Goal: Task Accomplishment & Management: Manage account settings

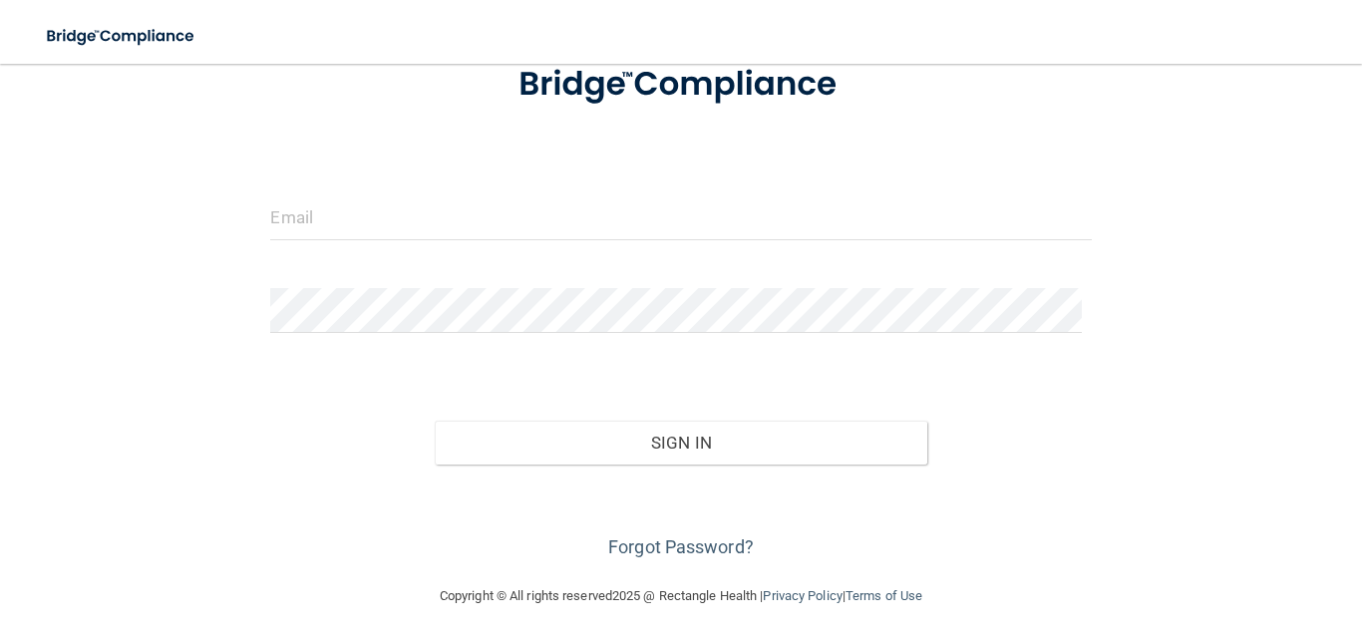
scroll to position [147, 0]
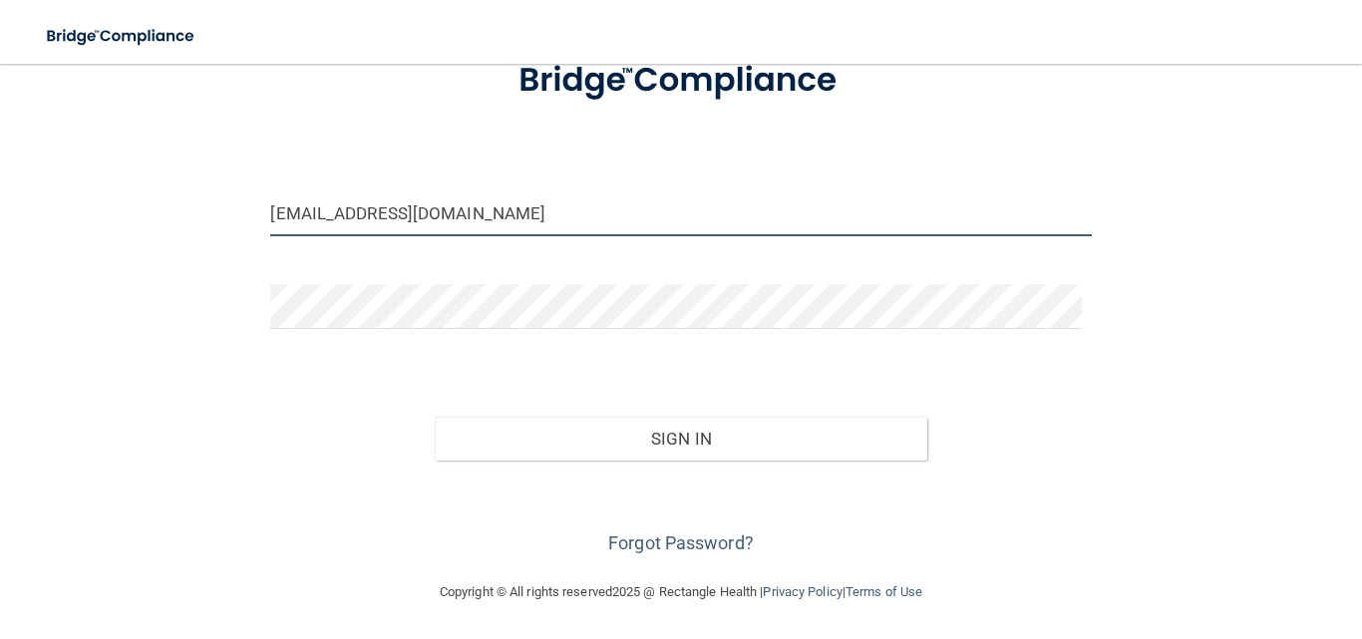
click at [456, 210] on input "[EMAIL_ADDRESS][DOMAIN_NAME]" at bounding box center [680, 213] width 821 height 45
click at [514, 211] on input "[EMAIL_ADDRESS][DOMAIN_NAME]" at bounding box center [680, 213] width 821 height 45
drag, startPoint x: 450, startPoint y: 210, endPoint x: 224, endPoint y: 217, distance: 225.5
click at [224, 217] on div "[EMAIL_ADDRESS][DOMAIN_NAME] Invalid email/password. You don't have permission …" at bounding box center [681, 248] width 1282 height 623
type input "[PERSON_NAME][EMAIL_ADDRESS][DOMAIN_NAME]"
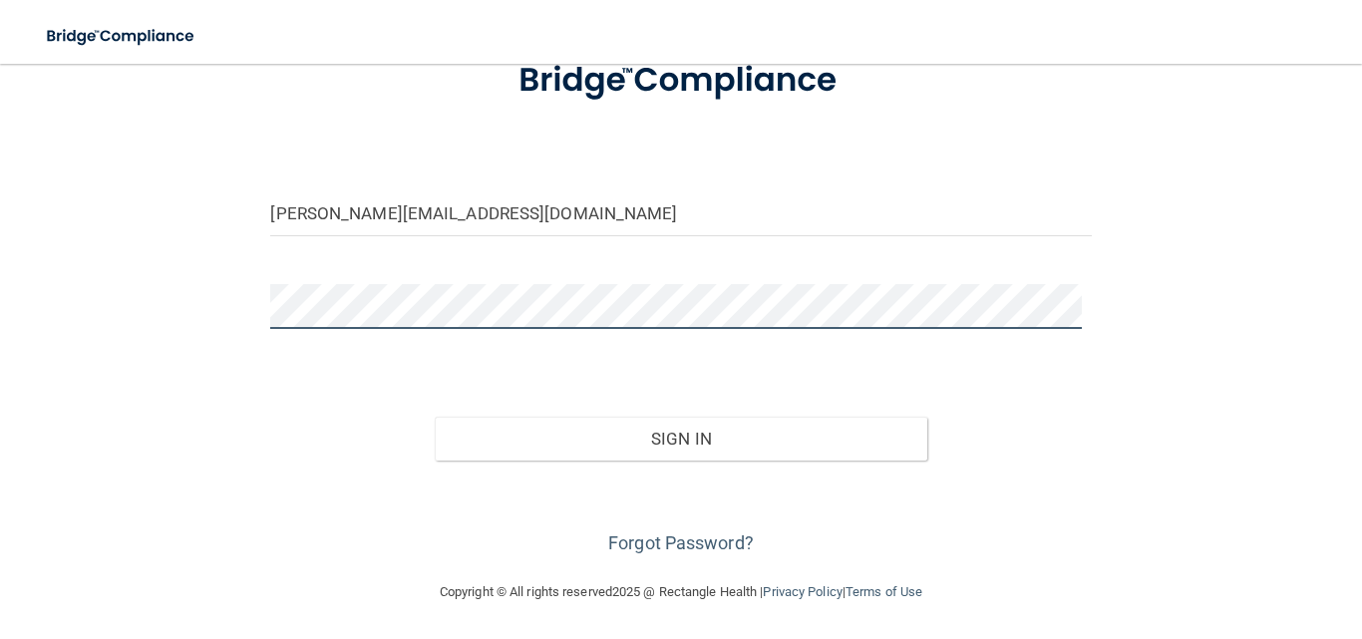
click at [244, 319] on div "[PERSON_NAME][EMAIL_ADDRESS][DOMAIN_NAME] Invalid email/password. You don't hav…" at bounding box center [681, 248] width 1282 height 623
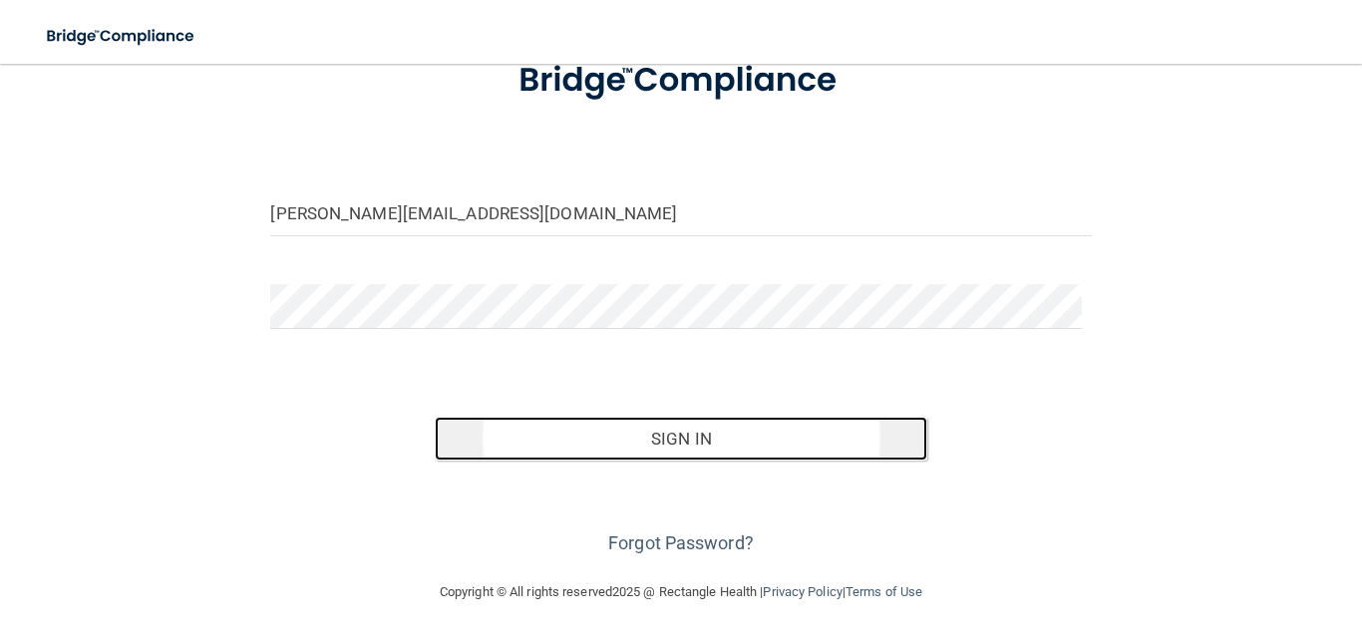
click at [678, 443] on button "Sign In" at bounding box center [681, 439] width 493 height 44
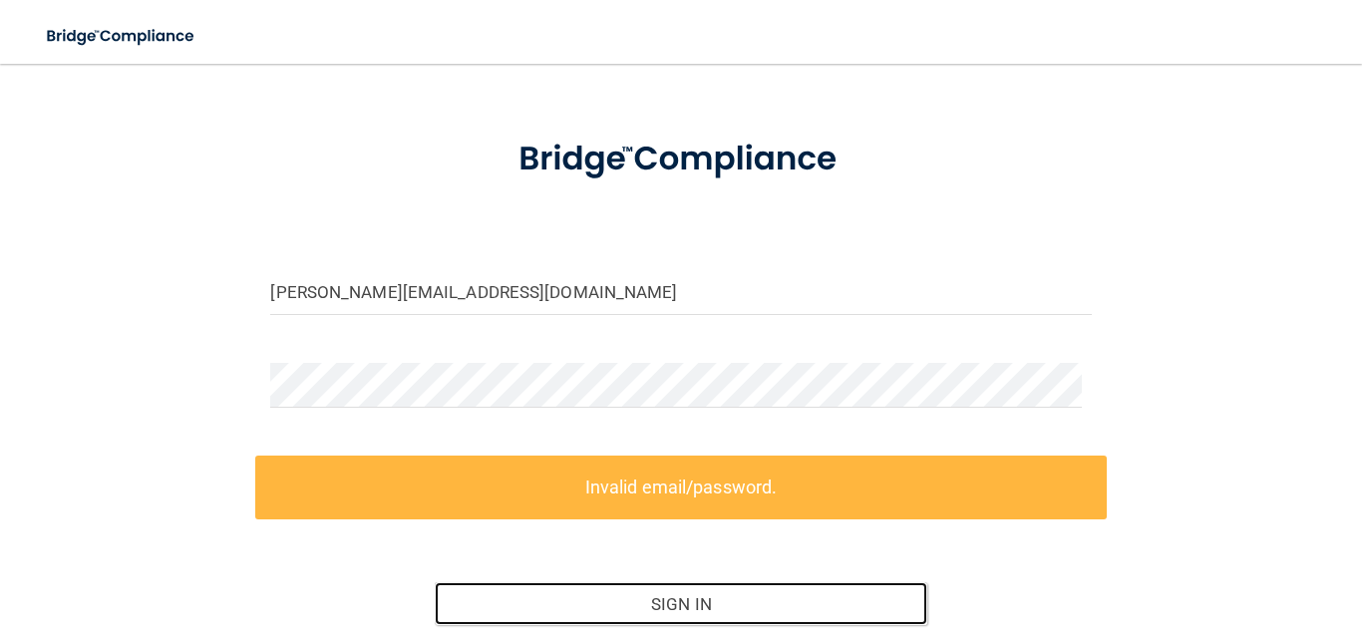
scroll to position [100, 0]
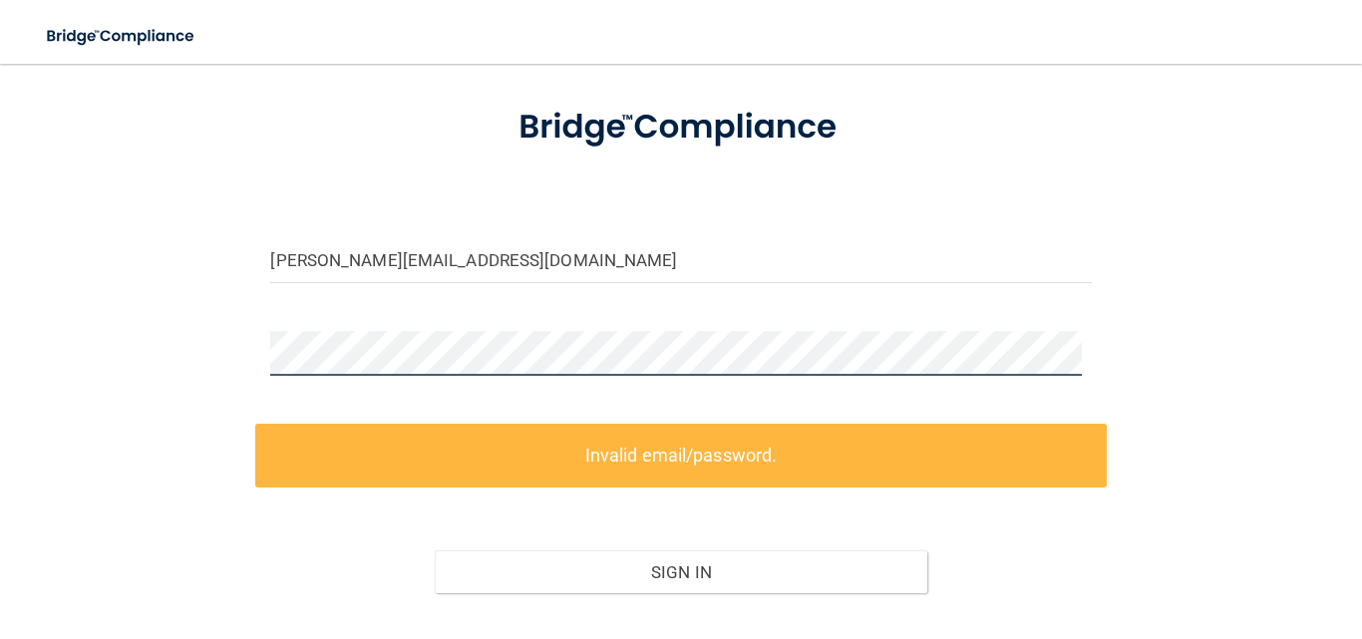
click at [239, 349] on div "[PERSON_NAME][EMAIL_ADDRESS][DOMAIN_NAME] Invalid email/password. You don't hav…" at bounding box center [681, 338] width 1282 height 709
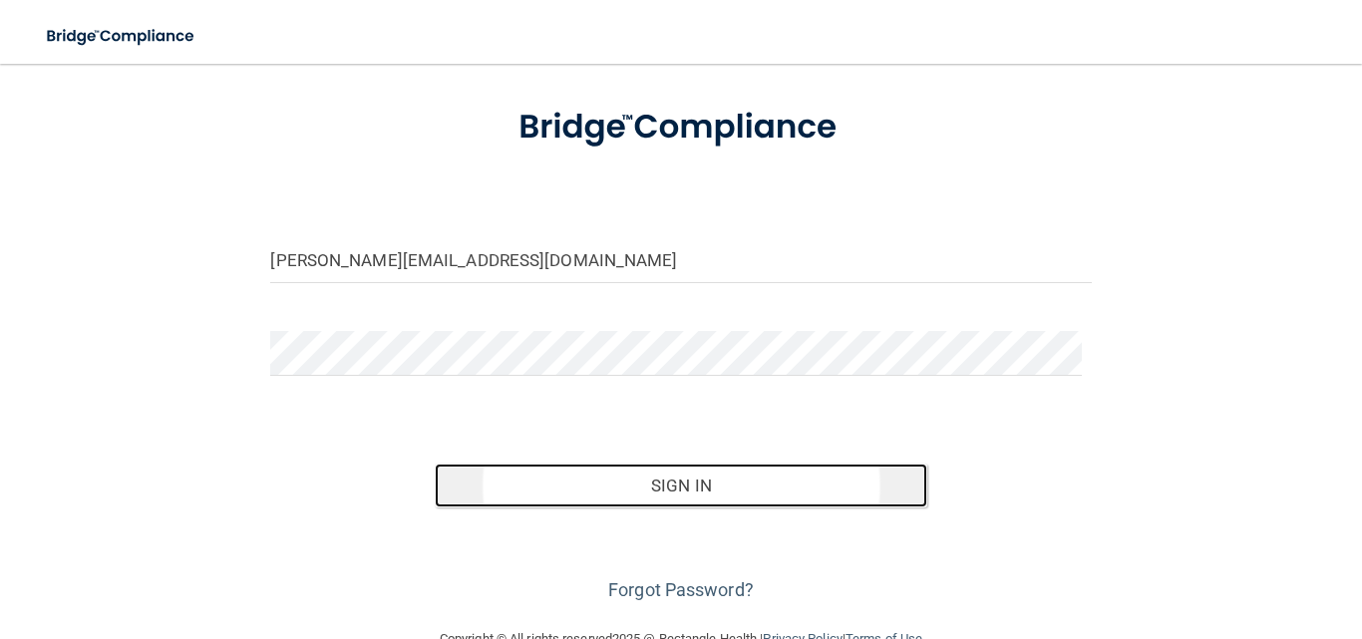
click at [665, 478] on button "Sign In" at bounding box center [681, 486] width 493 height 44
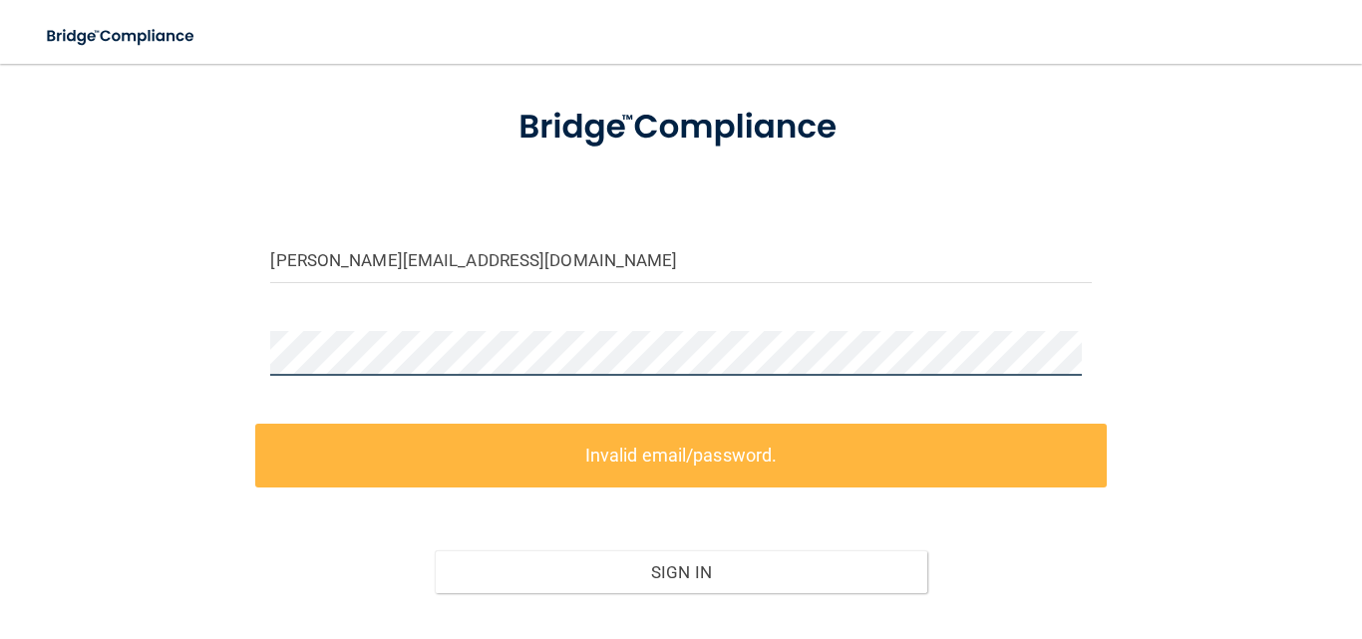
click at [226, 355] on div "[PERSON_NAME][EMAIL_ADDRESS][DOMAIN_NAME] Invalid email/password. You don't hav…" at bounding box center [681, 338] width 1282 height 709
